Goal: Information Seeking & Learning: Learn about a topic

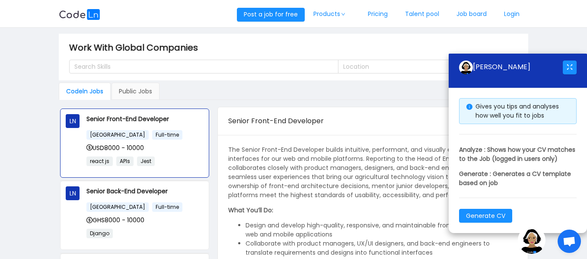
click at [304, 137] on div "The Senior Front-End Developer builds intuitive, performant, and visually engag…" at bounding box center [373, 212] width 310 height 155
click at [373, 127] on div "Senior Front-End Developer" at bounding box center [344, 121] width 233 height 24
click at [526, 250] on img at bounding box center [532, 240] width 28 height 28
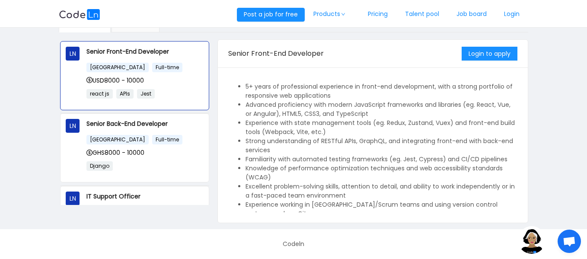
scroll to position [252, 0]
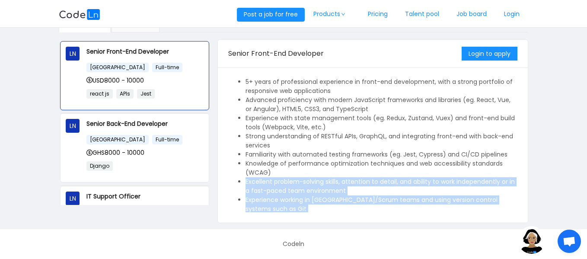
drag, startPoint x: 513, startPoint y: 170, endPoint x: 516, endPoint y: 212, distance: 42.0
click at [516, 212] on div "The Senior Front-End Developer builds intuitive, performant, and visually engag…" at bounding box center [372, 145] width 289 height 134
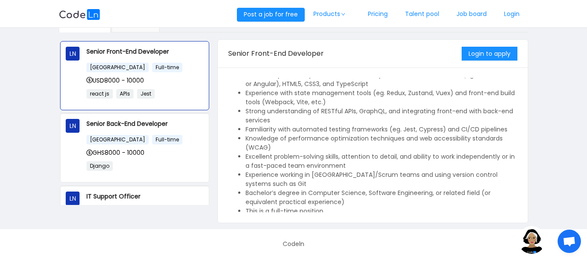
click at [565, 86] on main "Work With Global Companies Search Skills Location Codeln Jobs Public Jobs LN Se…" at bounding box center [293, 94] width 587 height 269
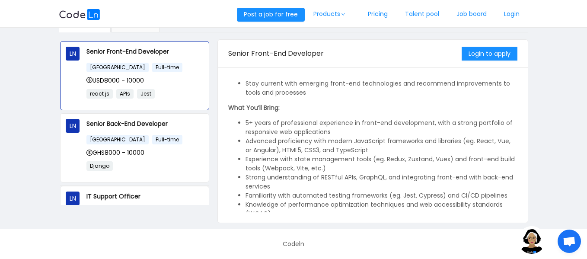
scroll to position [217, 0]
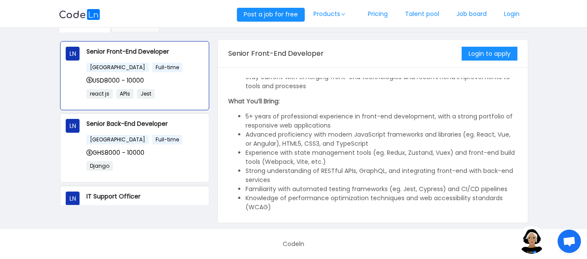
click at [513, 153] on li "Experience with state management tools (eg. Redux, Zustand, Vuex) and front-end…" at bounding box center [381, 157] width 272 height 18
drag, startPoint x: 513, startPoint y: 153, endPoint x: 510, endPoint y: 149, distance: 5.3
click at [510, 149] on li "Experience with state management tools (eg. Redux, Zustand, Vuex) and front-end…" at bounding box center [381, 157] width 272 height 18
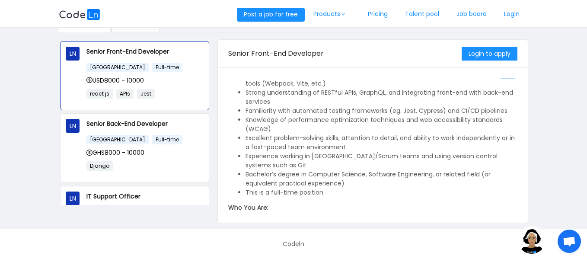
scroll to position [298, 0]
